Goal: Task Accomplishment & Management: Manage account settings

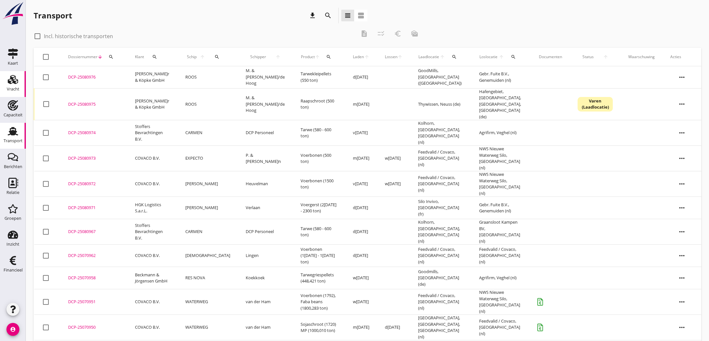
click at [11, 81] on icon "Vracht" at bounding box center [13, 79] width 10 height 10
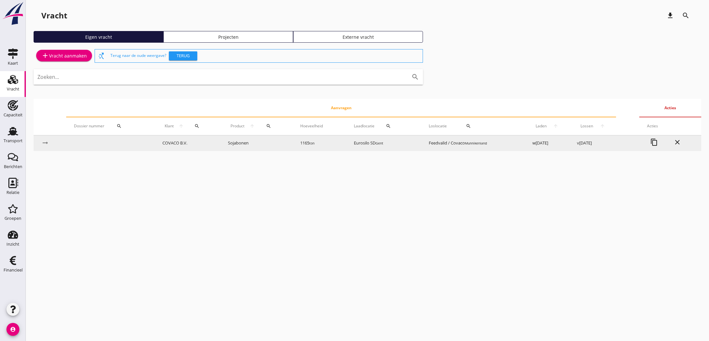
click at [368, 141] on td "Eurosilo SD Gent" at bounding box center [383, 143] width 75 height 16
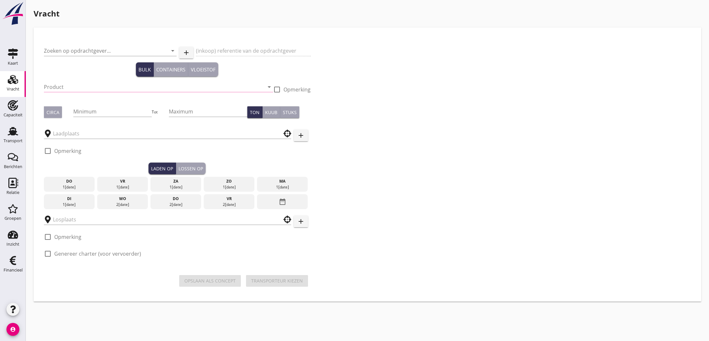
type input "COVACO B.V."
type input "Sojabonen (1811)"
type input "1165"
checkbox input "true"
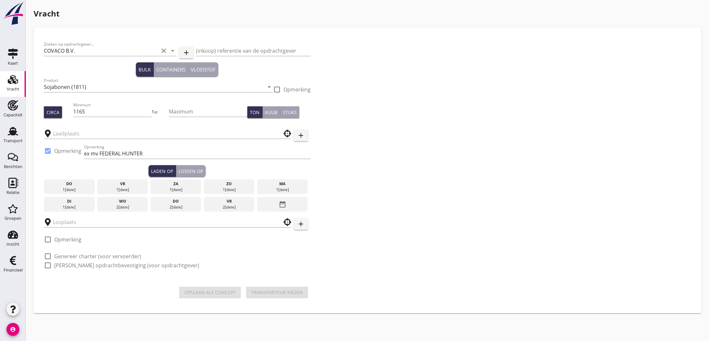
type input "Eurosilo SD"
type input "Feedvalid / Covaco"
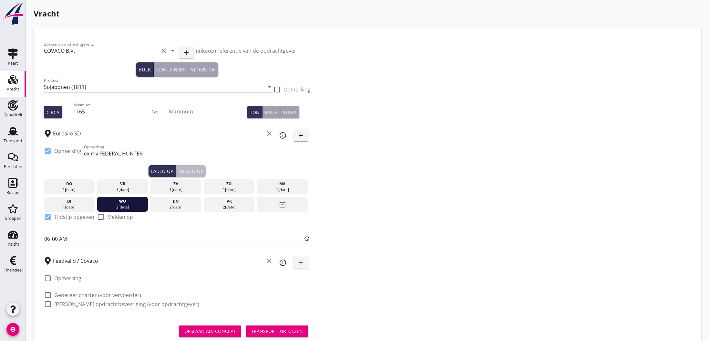
click at [193, 173] on div "Lossen op" at bounding box center [191, 171] width 25 height 7
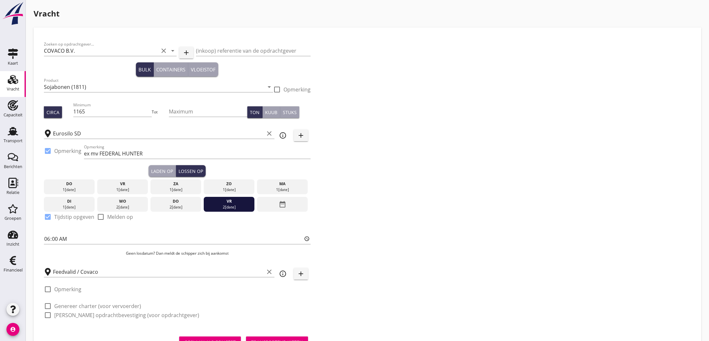
click at [160, 172] on div "Laden op" at bounding box center [162, 171] width 22 height 7
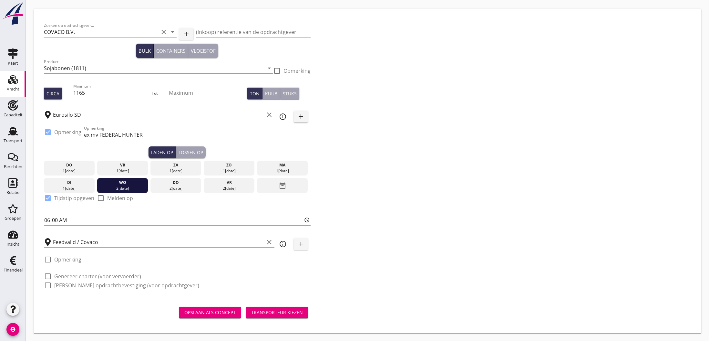
scroll to position [19, 0]
click at [84, 285] on label "[PERSON_NAME] opdrachtbevestiging (voor opdrachtgever)" at bounding box center [126, 285] width 145 height 6
checkbox input "true"
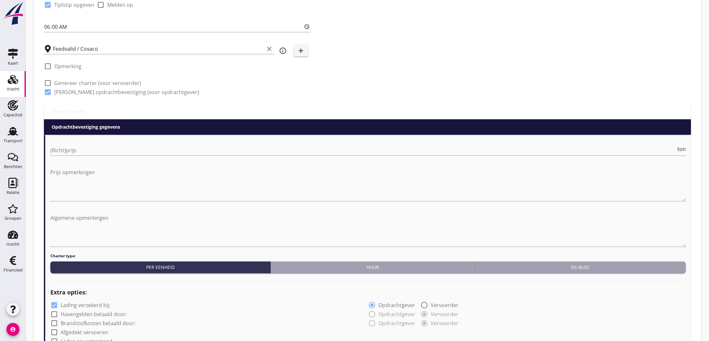
scroll to position [140, 0]
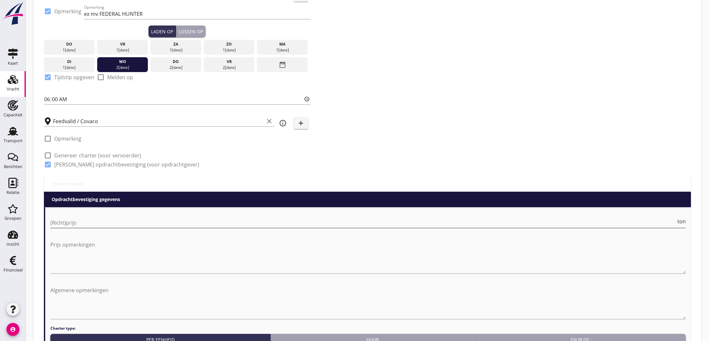
click at [91, 222] on input "(Richt)prijs" at bounding box center [363, 222] width 626 height 10
type input "6"
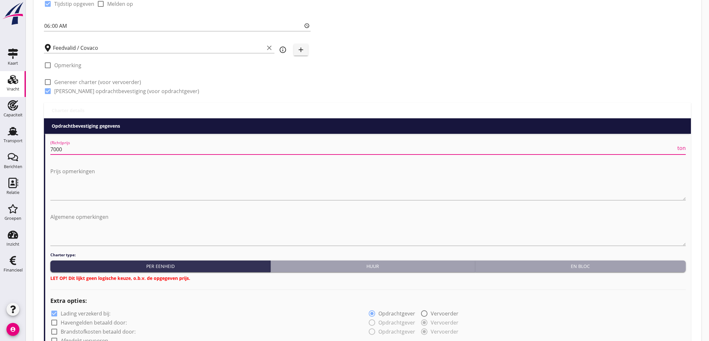
scroll to position [224, 0]
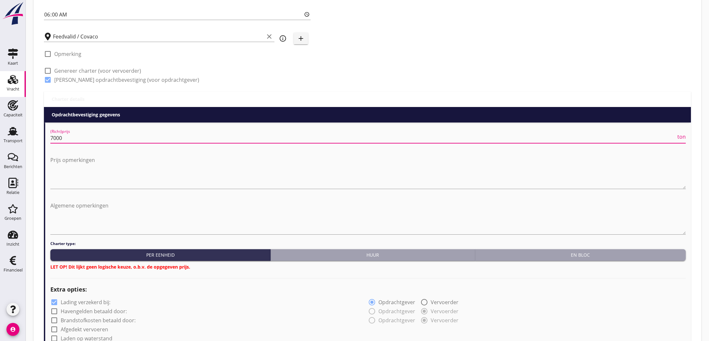
click at [612, 256] on div "En bloc" at bounding box center [580, 254] width 205 height 7
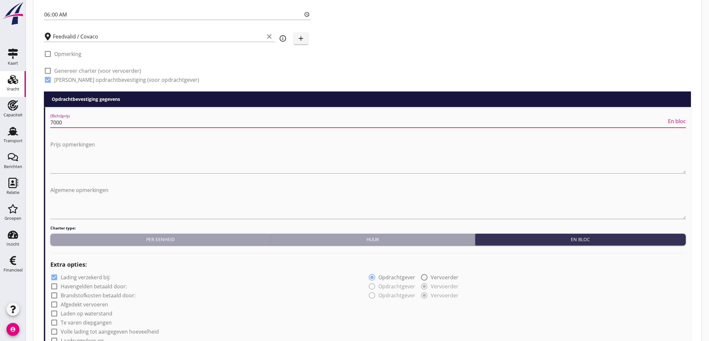
click at [73, 124] on input "7000" at bounding box center [358, 122] width 616 height 10
type input "7000.00"
click at [66, 162] on textarea "Prijs opmerkingen" at bounding box center [368, 156] width 636 height 34
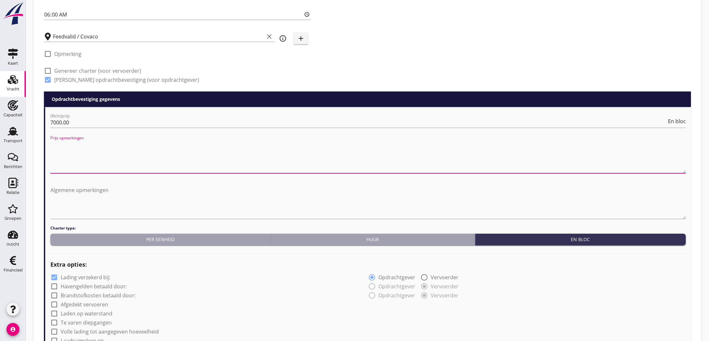
type textarea "="
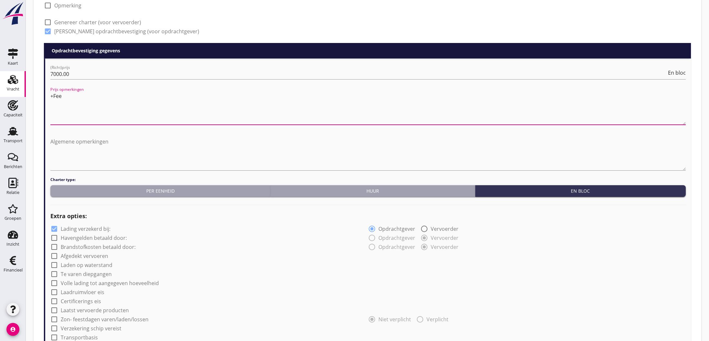
scroll to position [287, 0]
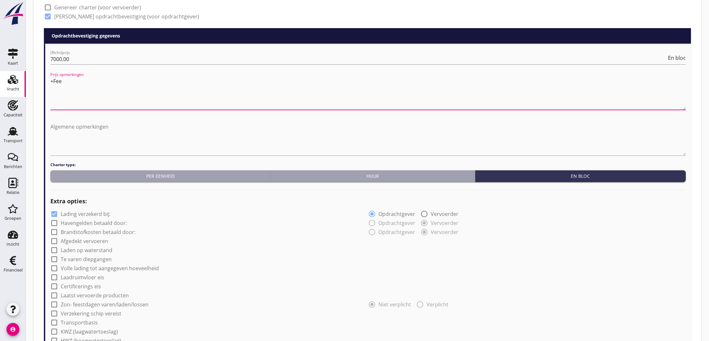
type textarea "+Fee"
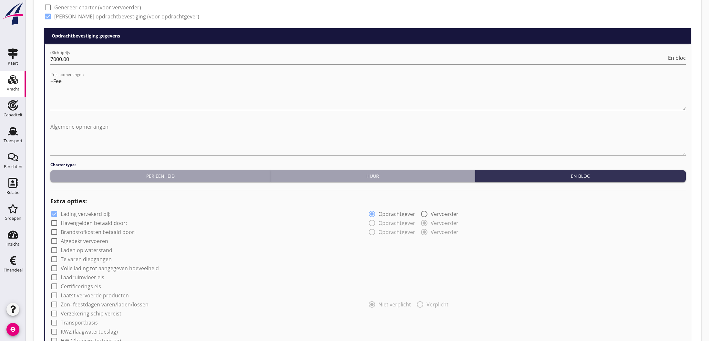
click at [120, 224] on label "Havengelden betaald door:" at bounding box center [94, 223] width 66 height 6
checkbox input "true"
click at [119, 233] on label "Brandstofkosten betaald door:" at bounding box center [98, 232] width 75 height 6
checkbox input "true"
click at [110, 242] on div "check_box_outline_blank Afgedekt vervoeren" at bounding box center [368, 240] width 636 height 9
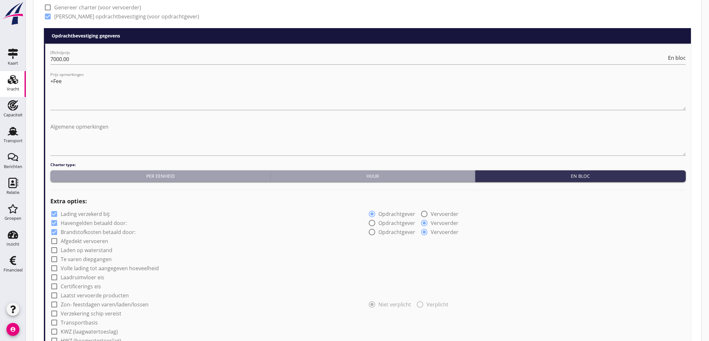
click at [97, 240] on label "Afgedekt vervoeren" at bounding box center [84, 241] width 47 height 6
checkbox input "true"
click at [101, 249] on label "Laden op waterstand" at bounding box center [87, 250] width 52 height 6
click at [100, 249] on label "Laden op waterstand" at bounding box center [87, 250] width 52 height 6
checkbox input "false"
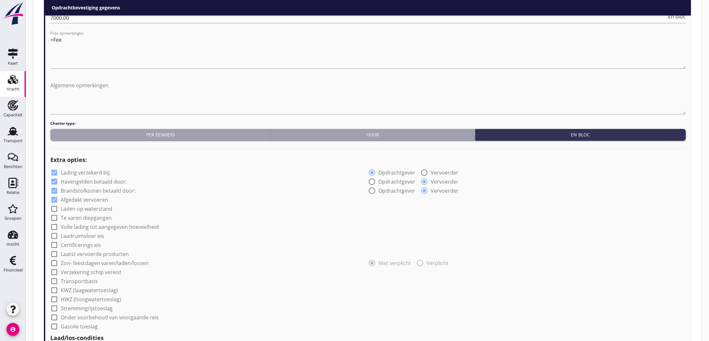
scroll to position [335, 0]
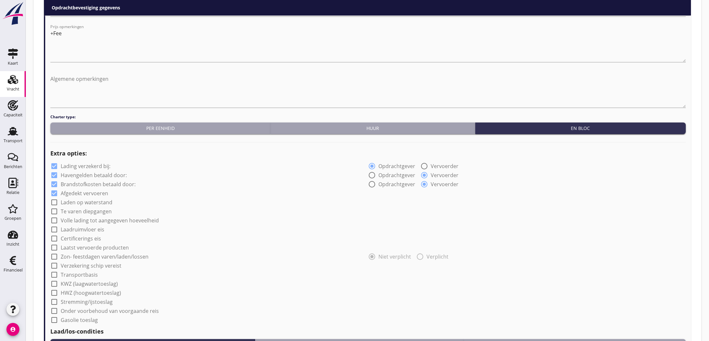
click at [88, 237] on label "Certificerings eis" at bounding box center [81, 238] width 40 height 6
checkbox input "true"
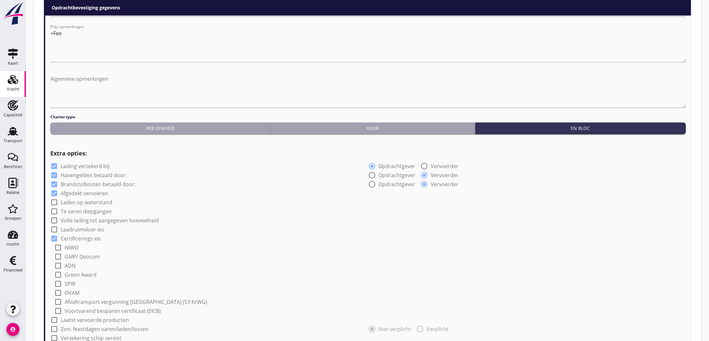
click at [75, 256] on label "GMP/ Ovocom" at bounding box center [82, 256] width 35 height 6
checkbox input "true"
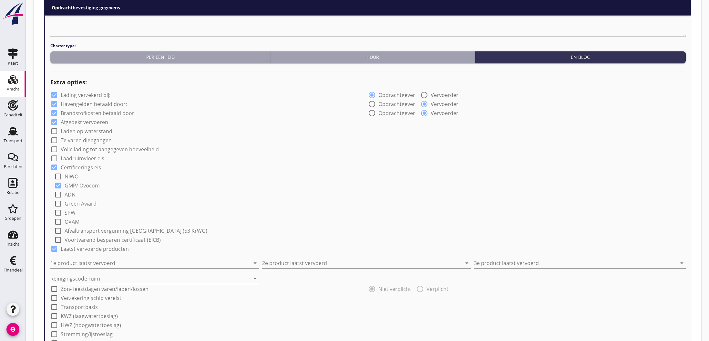
scroll to position [422, 0]
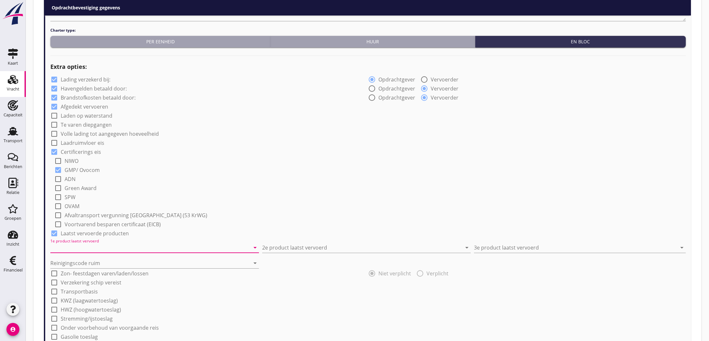
click at [89, 248] on input "1e product laatst vervoerd" at bounding box center [150, 247] width 200 height 10
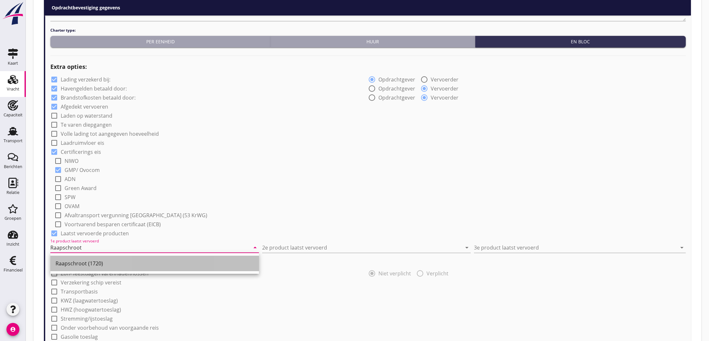
click at [88, 262] on div "Raapschroot (1720)" at bounding box center [155, 263] width 198 height 8
type input "Raapschroot (1720)"
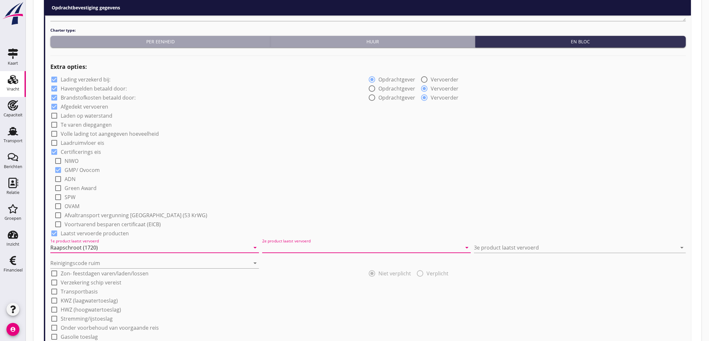
click at [277, 245] on input "2e product laatst vervoerd" at bounding box center [362, 247] width 200 height 10
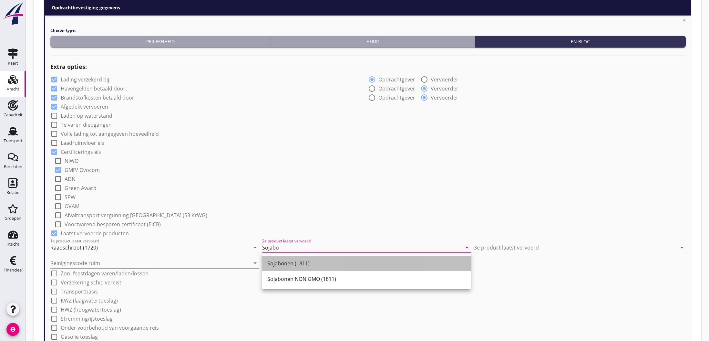
click at [285, 264] on div "Sojabonen (1811)" at bounding box center [366, 263] width 198 height 8
type input "Sojabonen (1811)"
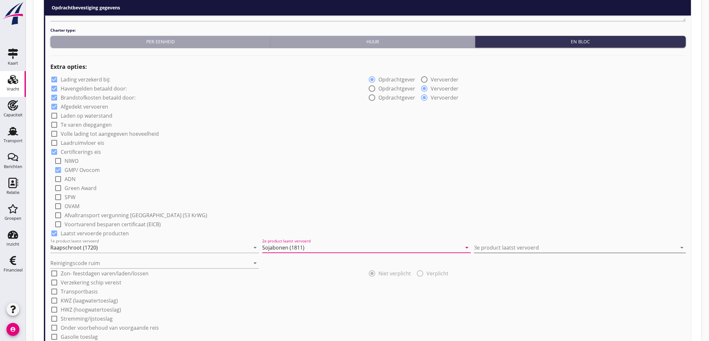
click at [489, 249] on input "3e product laatst vervoerd" at bounding box center [575, 247] width 203 height 10
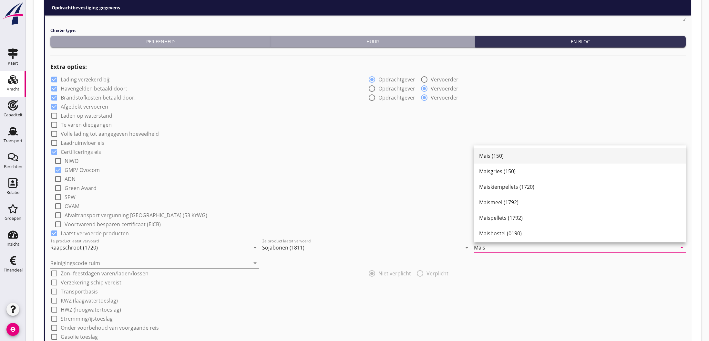
click at [502, 157] on div "Mais (150)" at bounding box center [580, 156] width 202 height 8
type input "Mais (150)"
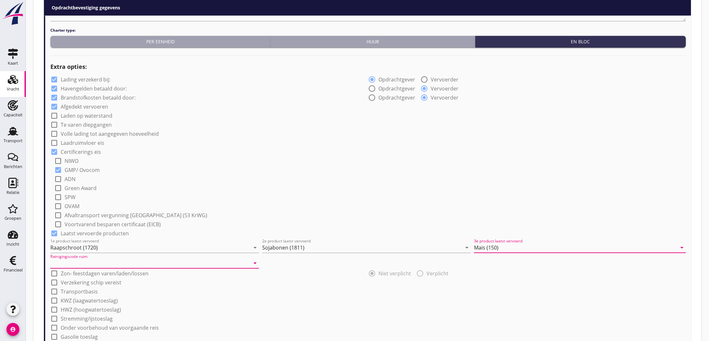
click at [75, 265] on input "Reinigingscode ruim" at bounding box center [150, 263] width 200 height 10
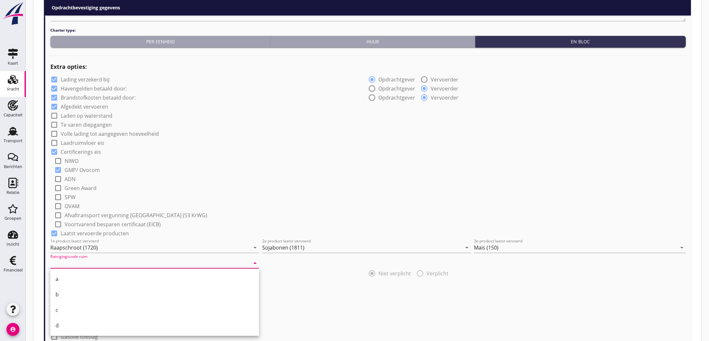
click at [71, 293] on div "b" at bounding box center [155, 294] width 198 height 8
type input "b"
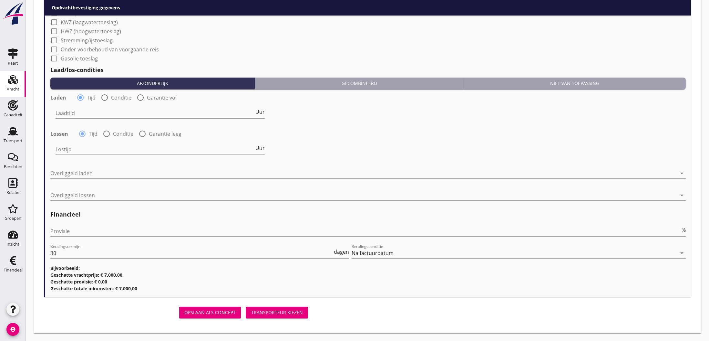
scroll to position [700, 0]
click at [277, 312] on div "Transporteur kiezen" at bounding box center [277, 312] width 52 height 7
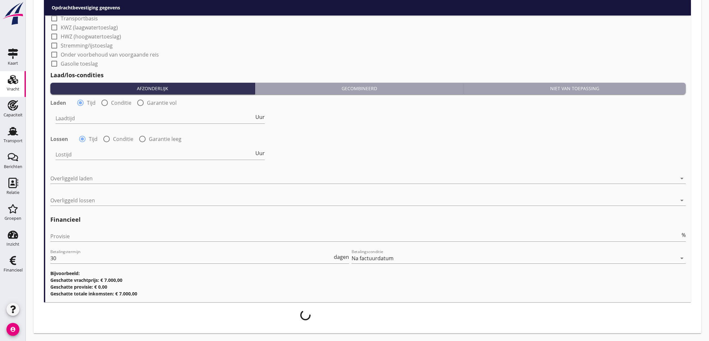
scroll to position [695, 0]
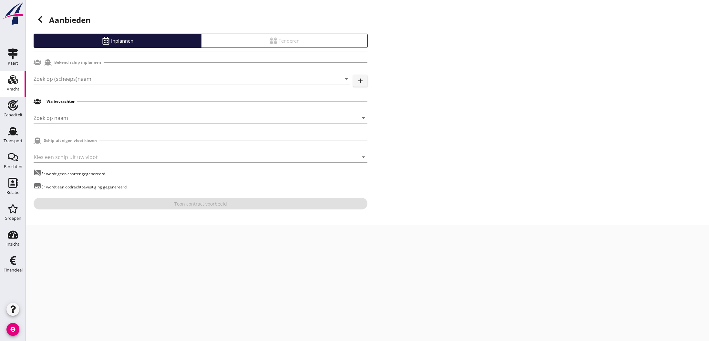
click at [79, 80] on input "Zoek op (scheeps)naam" at bounding box center [183, 79] width 299 height 10
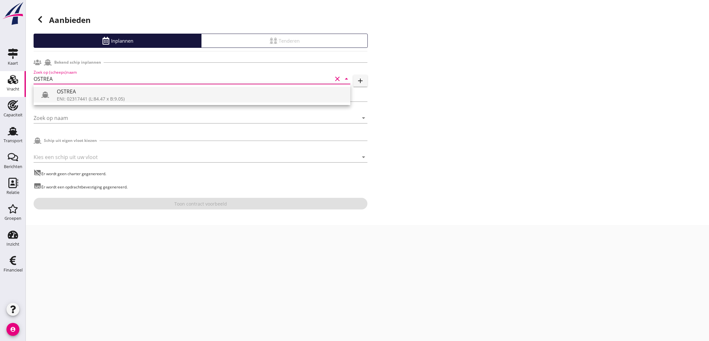
click at [105, 96] on div "ENI: 02317441 (L:84.47 x B:9.05)" at bounding box center [201, 98] width 288 height 7
type input "OSTREA"
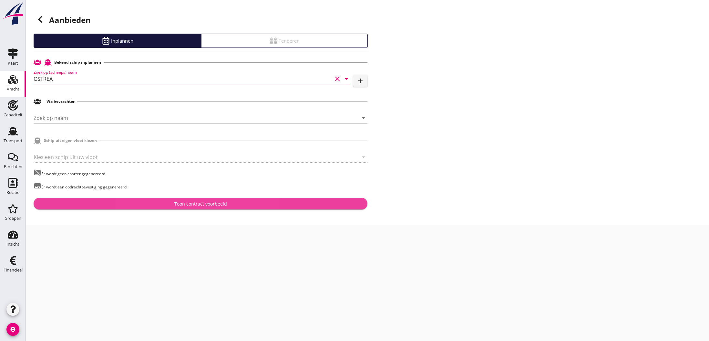
click at [208, 204] on div "Toon contract voorbeeld" at bounding box center [200, 203] width 53 height 7
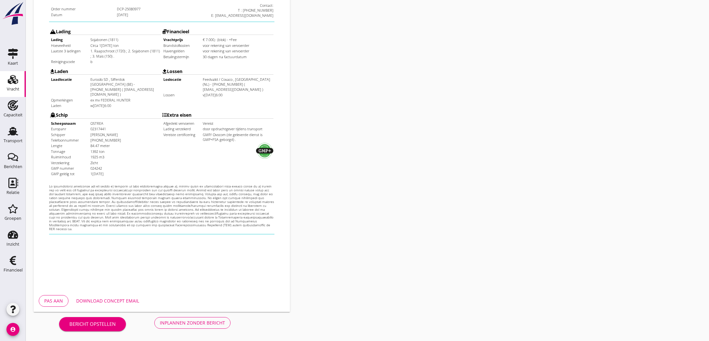
scroll to position [138, 0]
click at [190, 323] on div "Inplannen zonder bericht" at bounding box center [192, 322] width 65 height 7
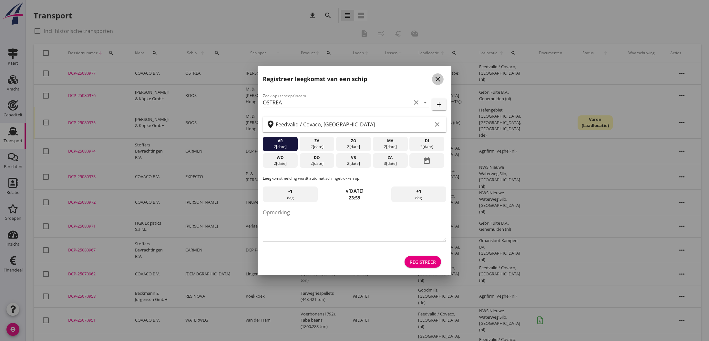
click at [438, 80] on icon "close" at bounding box center [438, 79] width 8 height 8
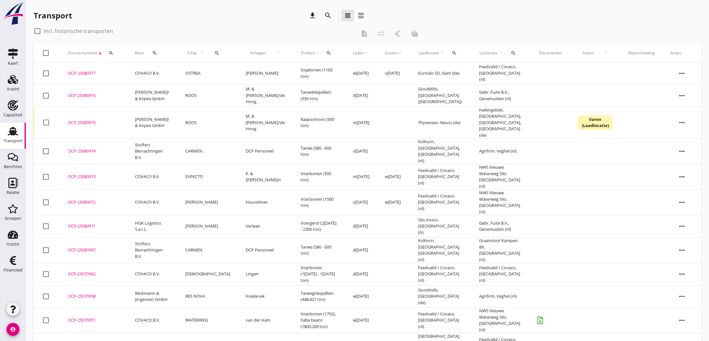
click at [79, 74] on div "DCP-25080977" at bounding box center [93, 73] width 51 height 6
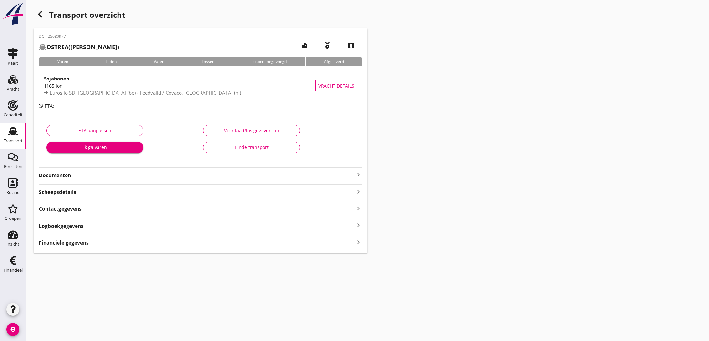
click at [357, 173] on icon "keyboard_arrow_right" at bounding box center [359, 175] width 8 height 8
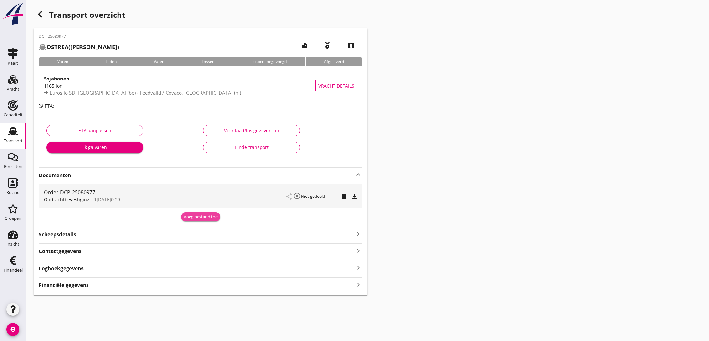
click at [208, 217] on div "Voeg bestand toe" at bounding box center [201, 216] width 34 height 6
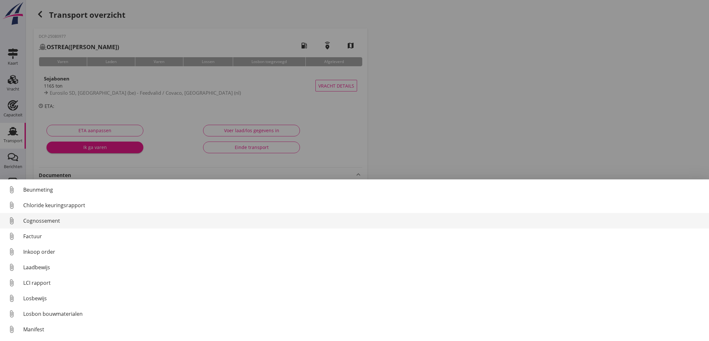
click at [37, 221] on div "Cognossement" at bounding box center [363, 221] width 681 height 8
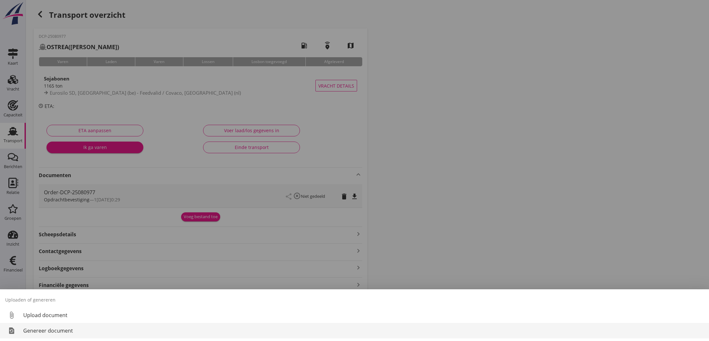
click at [74, 330] on div "Genereer document" at bounding box center [363, 330] width 681 height 8
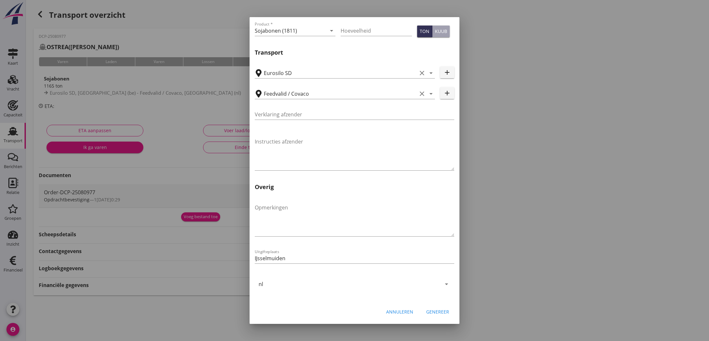
scroll to position [153, 0]
click at [439, 314] on div "Genereer" at bounding box center [437, 311] width 23 height 7
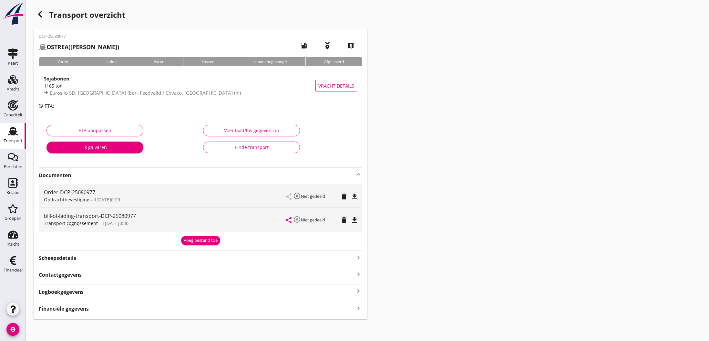
click at [355, 221] on icon "file_download" at bounding box center [355, 220] width 8 height 8
click at [352, 219] on icon "open_in_browser" at bounding box center [355, 220] width 8 height 8
click at [202, 240] on div "Voeg bestand toe" at bounding box center [201, 240] width 34 height 6
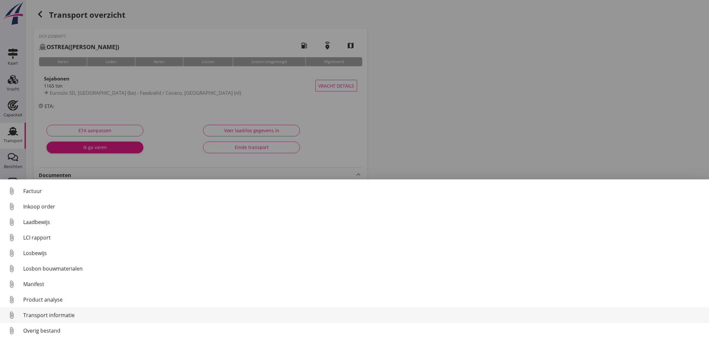
scroll to position [45, 0]
click at [75, 318] on div "Transport informatie" at bounding box center [363, 315] width 681 height 8
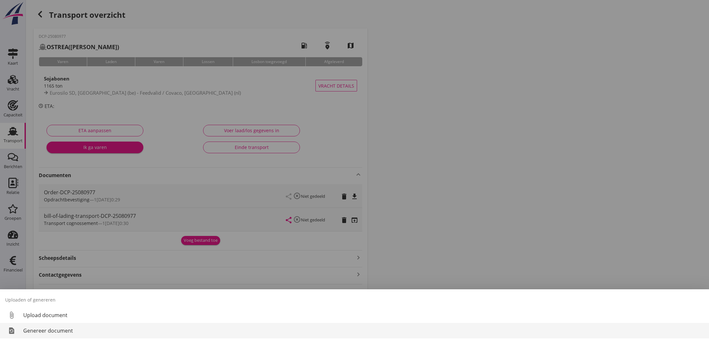
click at [61, 332] on div "Genereer document" at bounding box center [363, 330] width 681 height 8
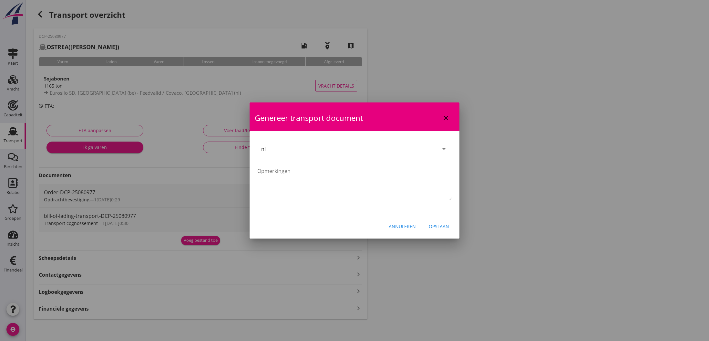
click at [441, 226] on div "Opslaan" at bounding box center [439, 226] width 20 height 7
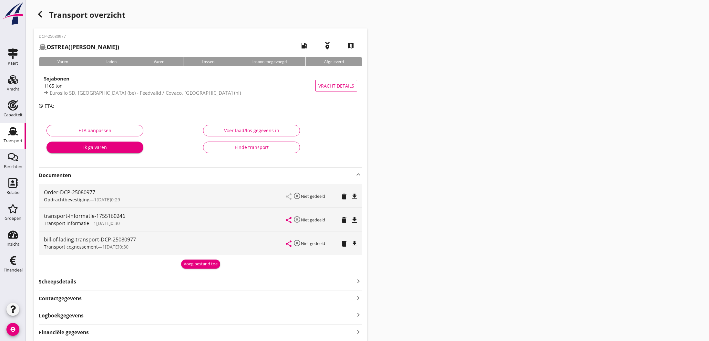
click at [355, 220] on icon "file_download" at bounding box center [355, 220] width 8 height 8
click at [355, 220] on icon "open_in_browser" at bounding box center [355, 220] width 8 height 8
